Goal: Task Accomplishment & Management: Manage account settings

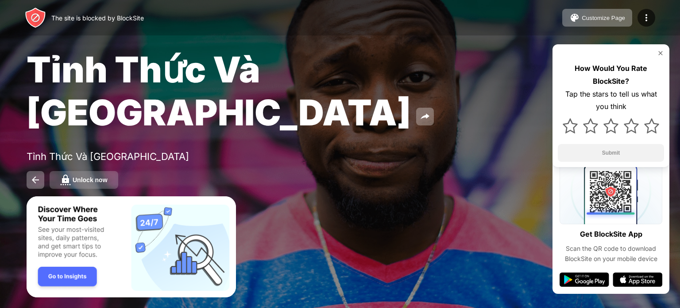
click at [100, 171] on button "Unlock now" at bounding box center [84, 180] width 69 height 18
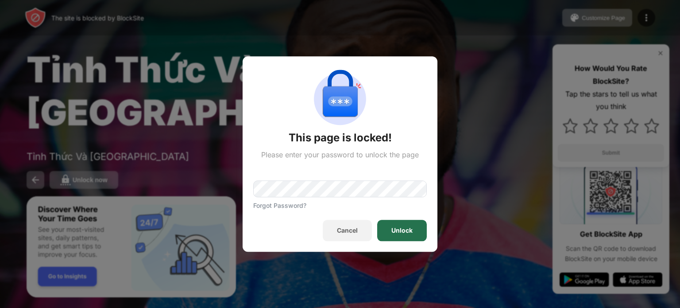
click at [418, 235] on div "Unlock" at bounding box center [402, 230] width 50 height 21
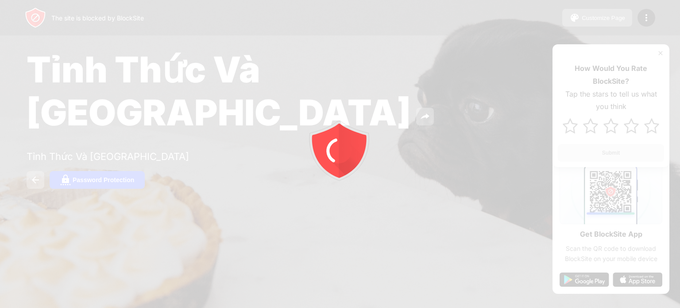
click at [157, 147] on div at bounding box center [340, 154] width 680 height 308
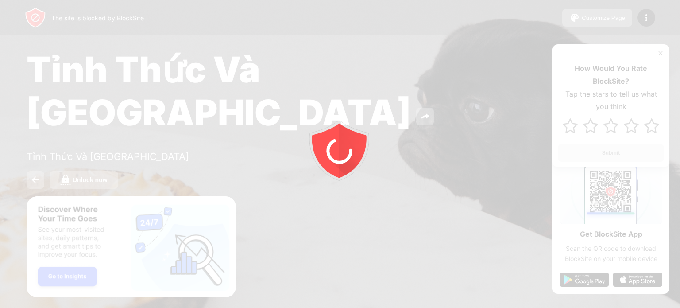
click at [156, 147] on div at bounding box center [340, 154] width 680 height 308
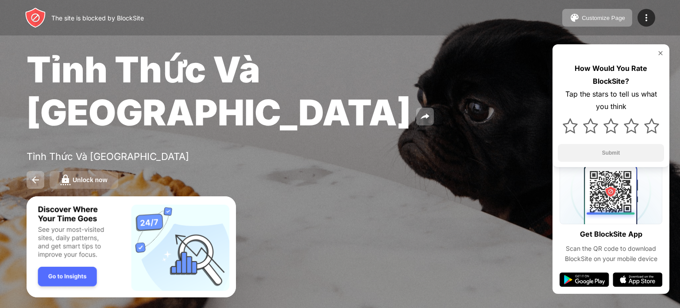
click at [108, 171] on button "Unlock now" at bounding box center [84, 180] width 69 height 18
click at [95, 138] on div at bounding box center [340, 154] width 680 height 308
click at [87, 131] on div at bounding box center [340, 154] width 680 height 308
click at [93, 140] on div at bounding box center [340, 154] width 680 height 308
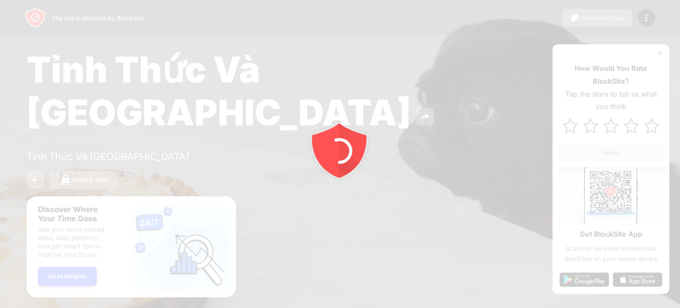
click at [112, 150] on div at bounding box center [340, 154] width 680 height 308
click at [133, 157] on div at bounding box center [340, 154] width 680 height 308
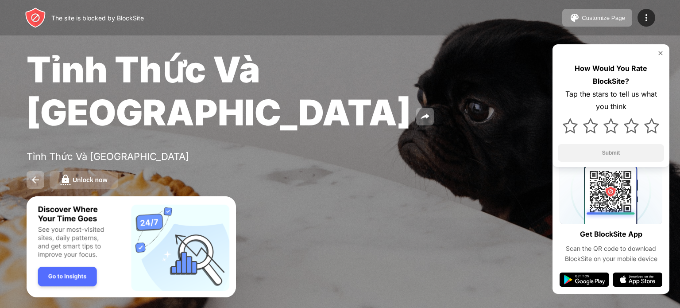
click at [104, 171] on button "Unlock now" at bounding box center [84, 180] width 69 height 18
click at [76, 136] on div at bounding box center [340, 154] width 680 height 308
drag, startPoint x: 83, startPoint y: 139, endPoint x: 91, endPoint y: 141, distance: 8.0
click at [85, 139] on div at bounding box center [340, 154] width 680 height 308
click at [97, 143] on div at bounding box center [340, 154] width 680 height 308
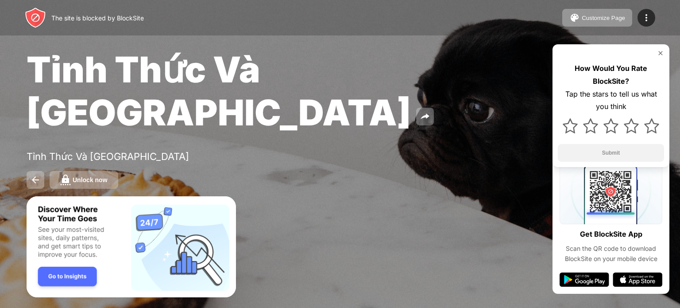
click at [126, 171] on div "Unlock now" at bounding box center [340, 180] width 627 height 18
click at [113, 171] on button "Unlock now" at bounding box center [84, 180] width 69 height 18
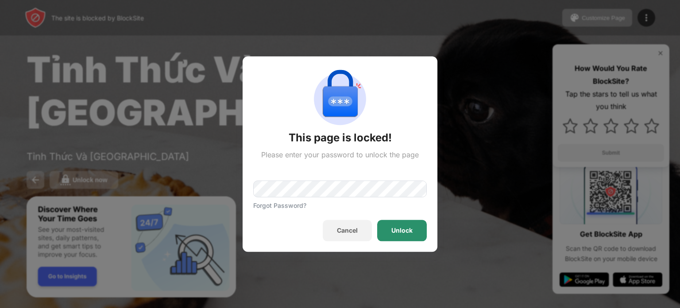
click at [404, 229] on div "Unlock" at bounding box center [402, 230] width 21 height 7
